Goal: Information Seeking & Learning: Learn about a topic

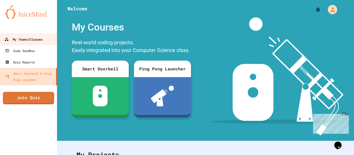
click at [43, 40] on div "My Teams/Classes" at bounding box center [23, 39] width 38 height 6
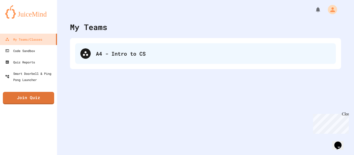
click at [149, 58] on div "A4 - Intro to CS" at bounding box center [205, 53] width 261 height 21
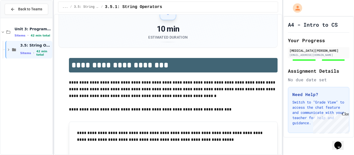
scroll to position [25, 0]
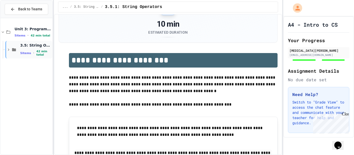
click at [27, 54] on span "5 items" at bounding box center [25, 53] width 11 height 3
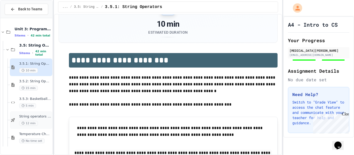
click at [39, 121] on div "12 min" at bounding box center [35, 123] width 32 height 5
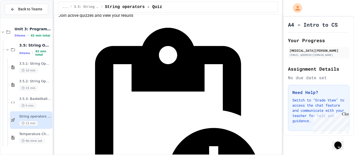
scroll to position [68, 0]
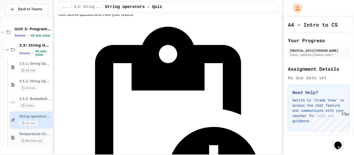
click at [35, 139] on span "No time set" at bounding box center [31, 141] width 25 height 5
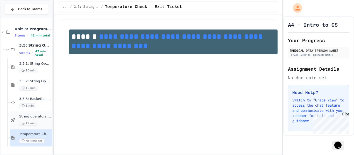
click at [40, 119] on span "String operators - Quiz" at bounding box center [35, 117] width 32 height 4
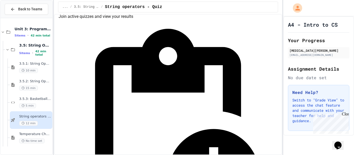
scroll to position [65, 0]
